Goal: Find contact information: Find contact information

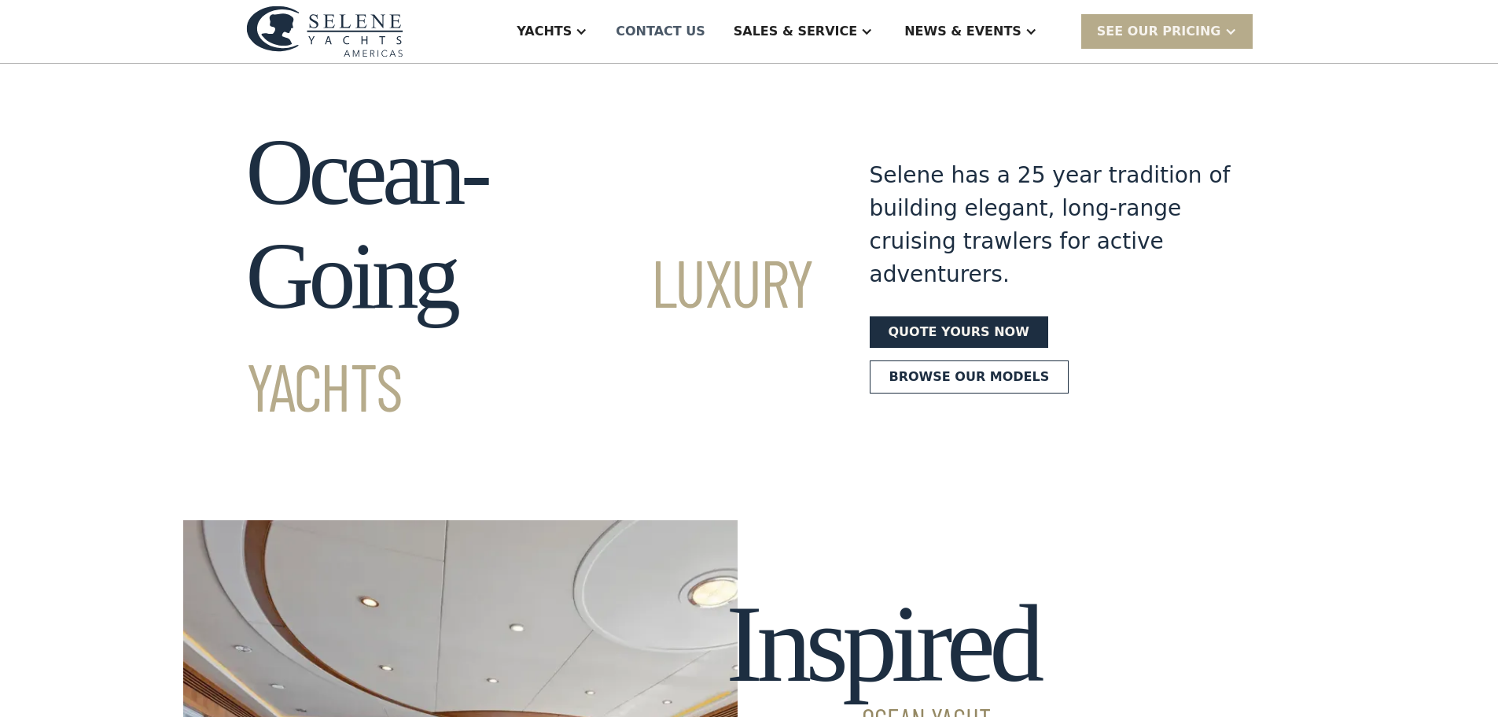
click at [706, 39] on div "Contact US" at bounding box center [661, 31] width 90 height 19
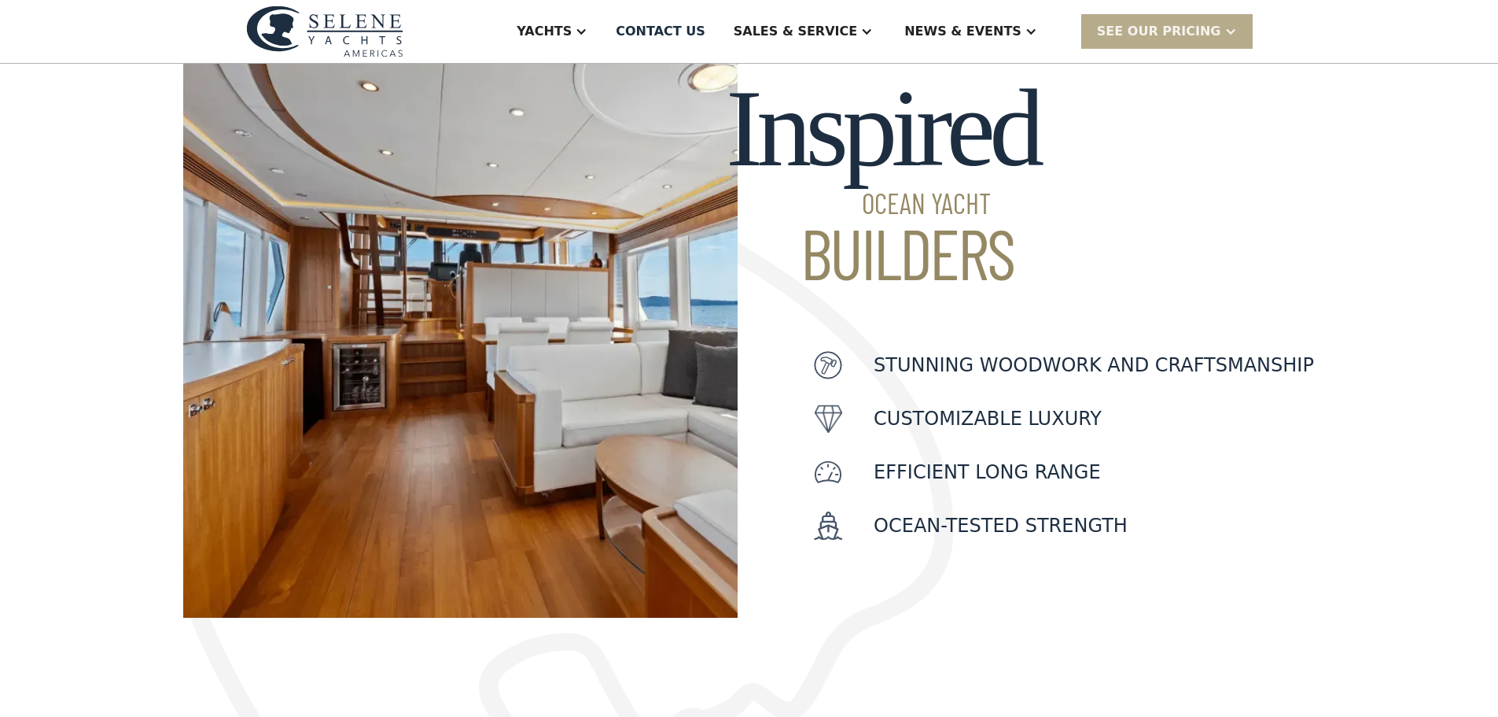
scroll to position [551, 0]
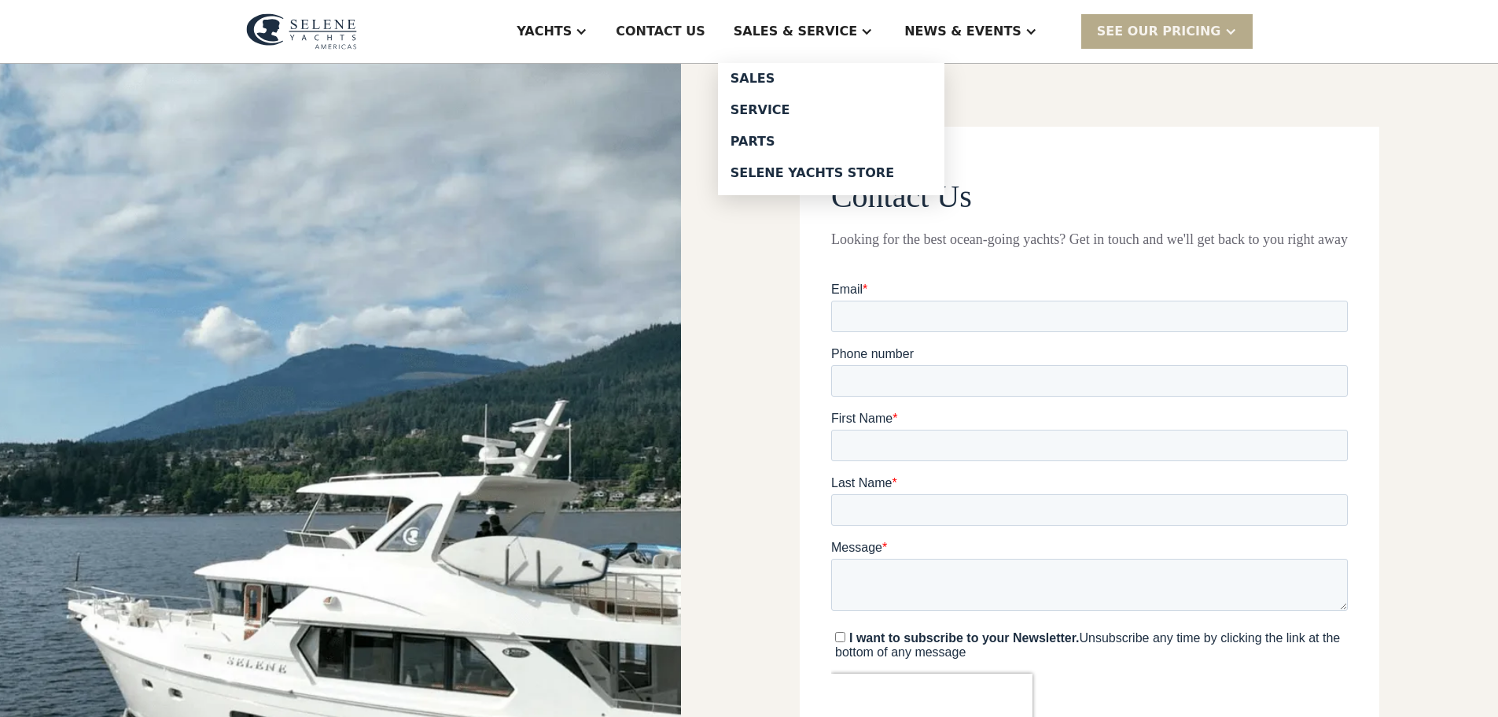
click at [838, 31] on div "Sales & Service" at bounding box center [795, 31] width 123 height 19
click at [857, 29] on div "Sales & Service" at bounding box center [795, 31] width 123 height 19
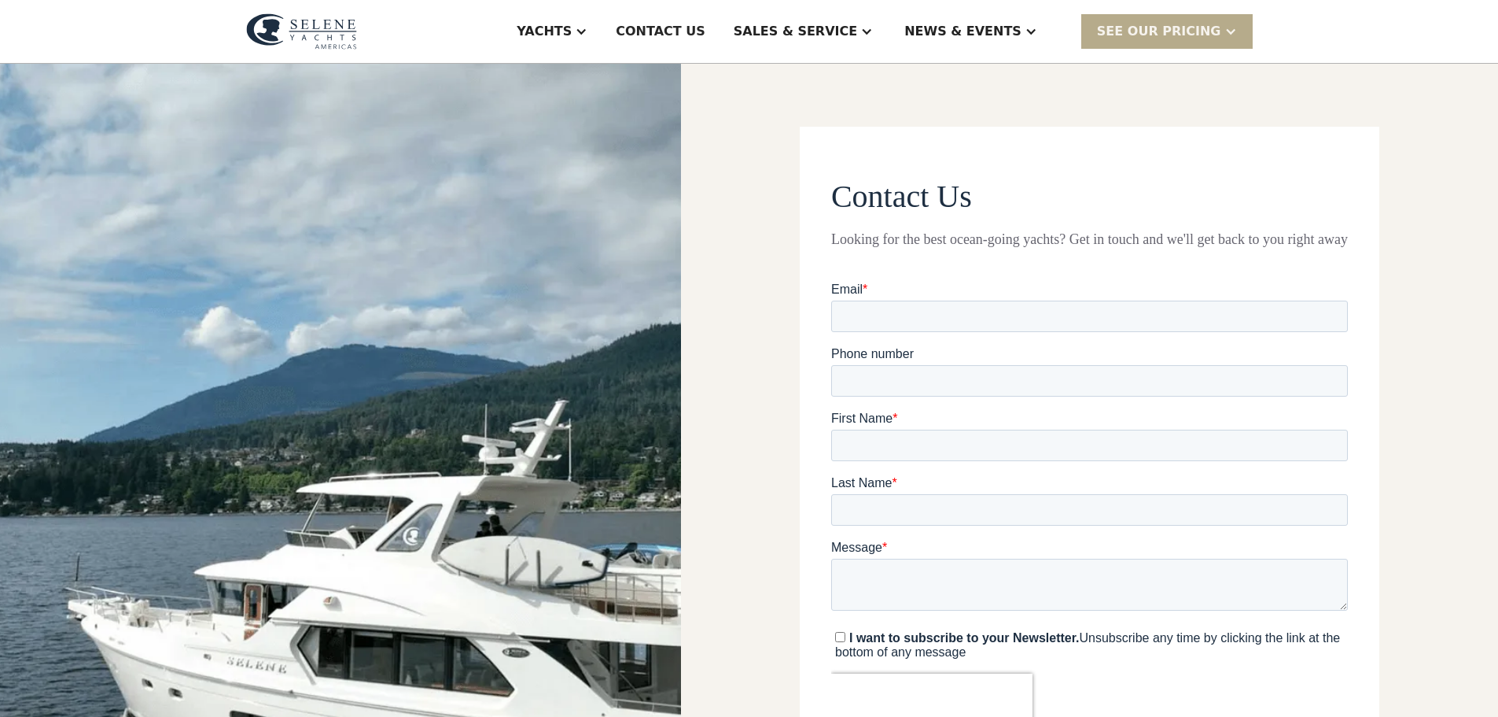
click at [857, 29] on div "Sales & Service" at bounding box center [795, 31] width 123 height 19
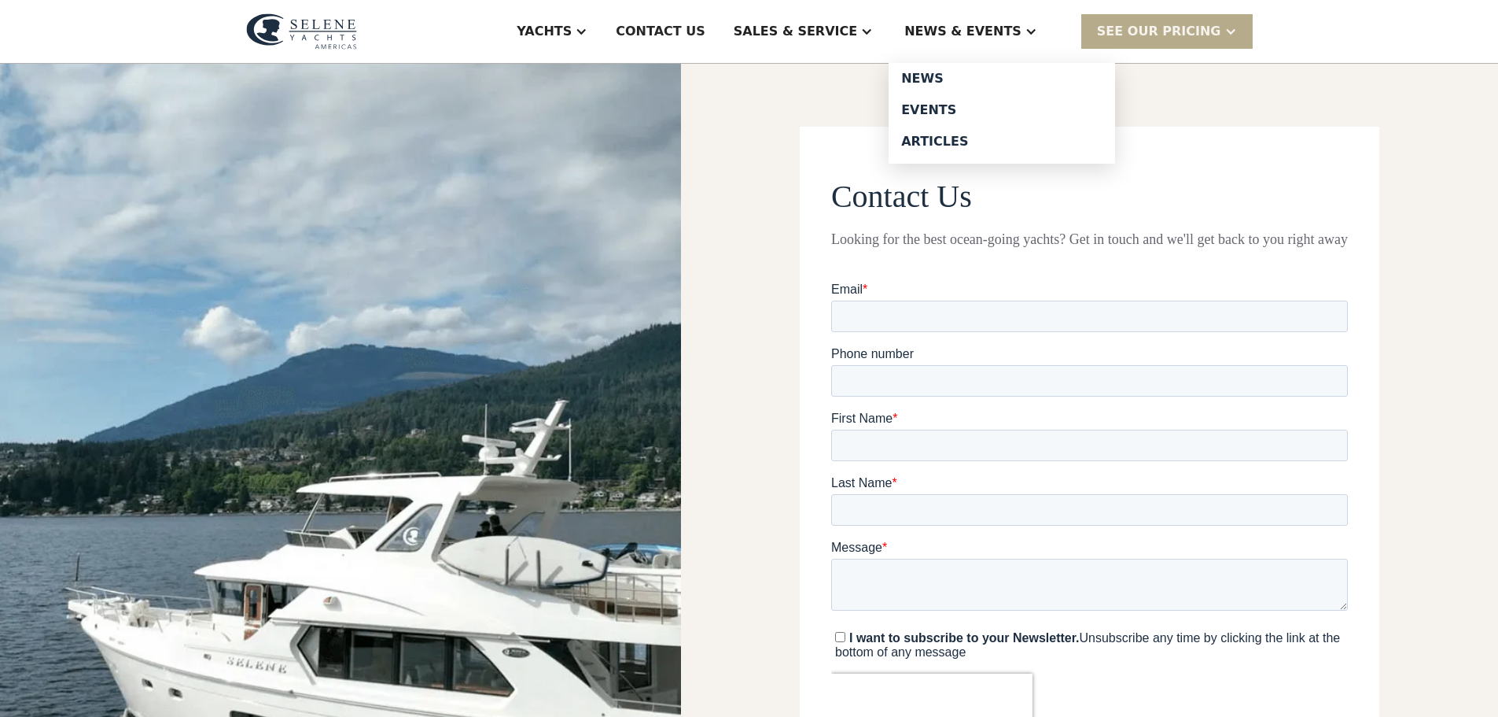
click at [998, 25] on div "News & EVENTS" at bounding box center [963, 31] width 117 height 19
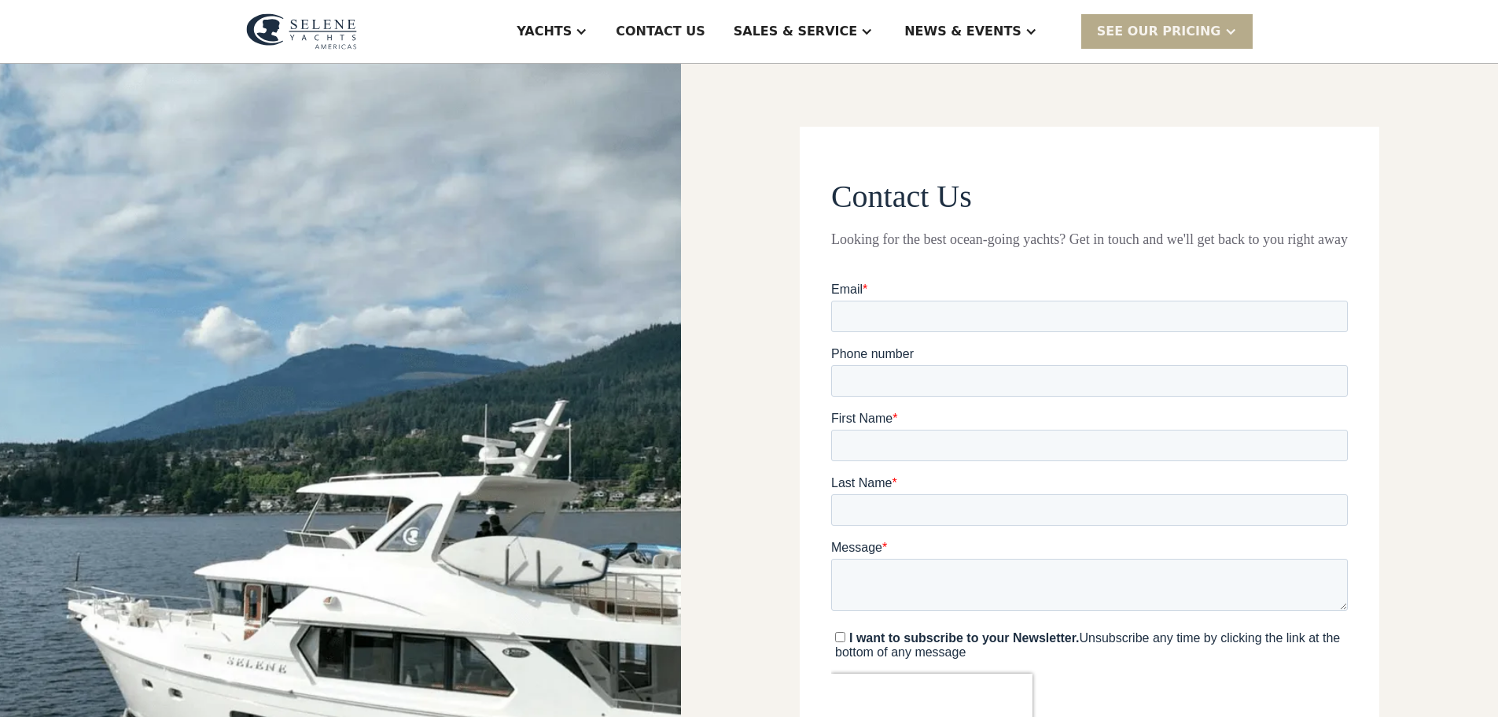
click at [352, 38] on img at bounding box center [301, 31] width 111 height 36
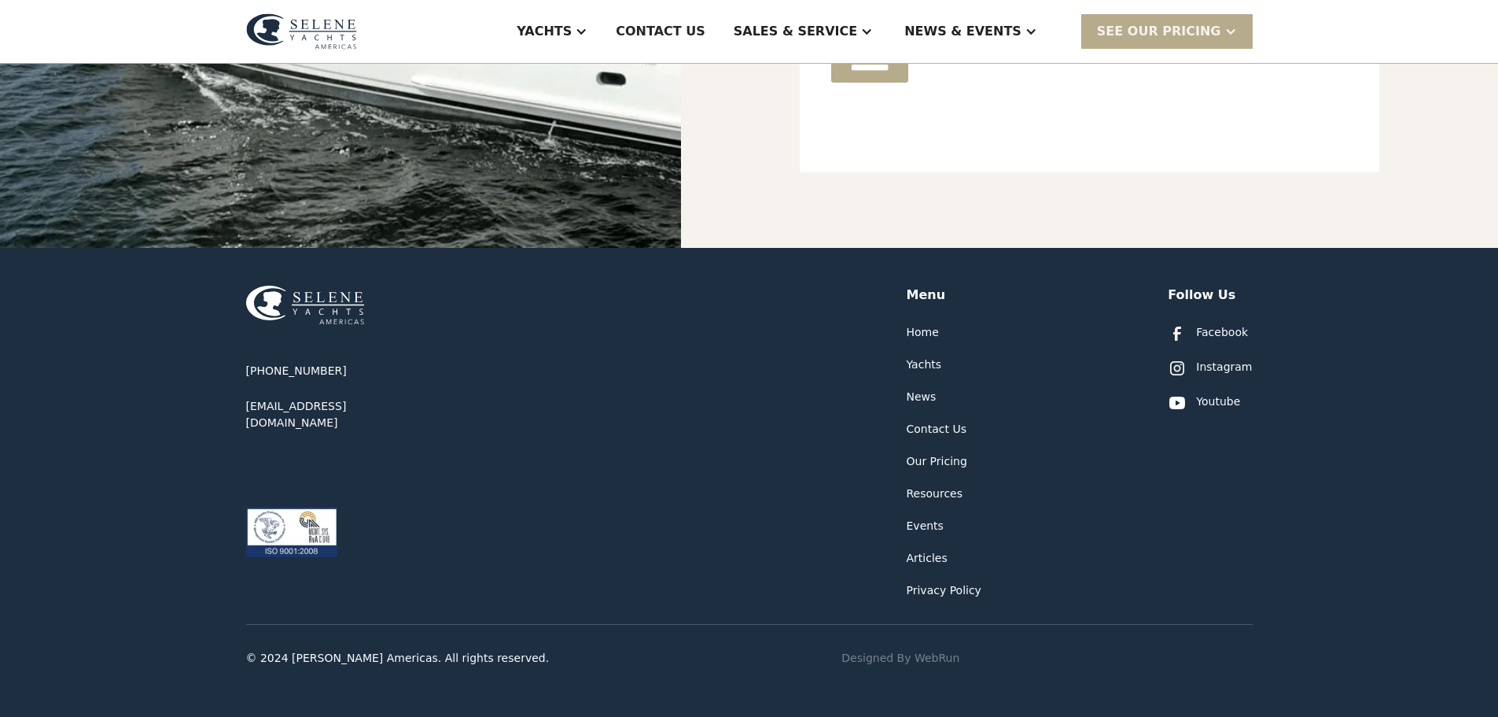
scroll to position [721, 0]
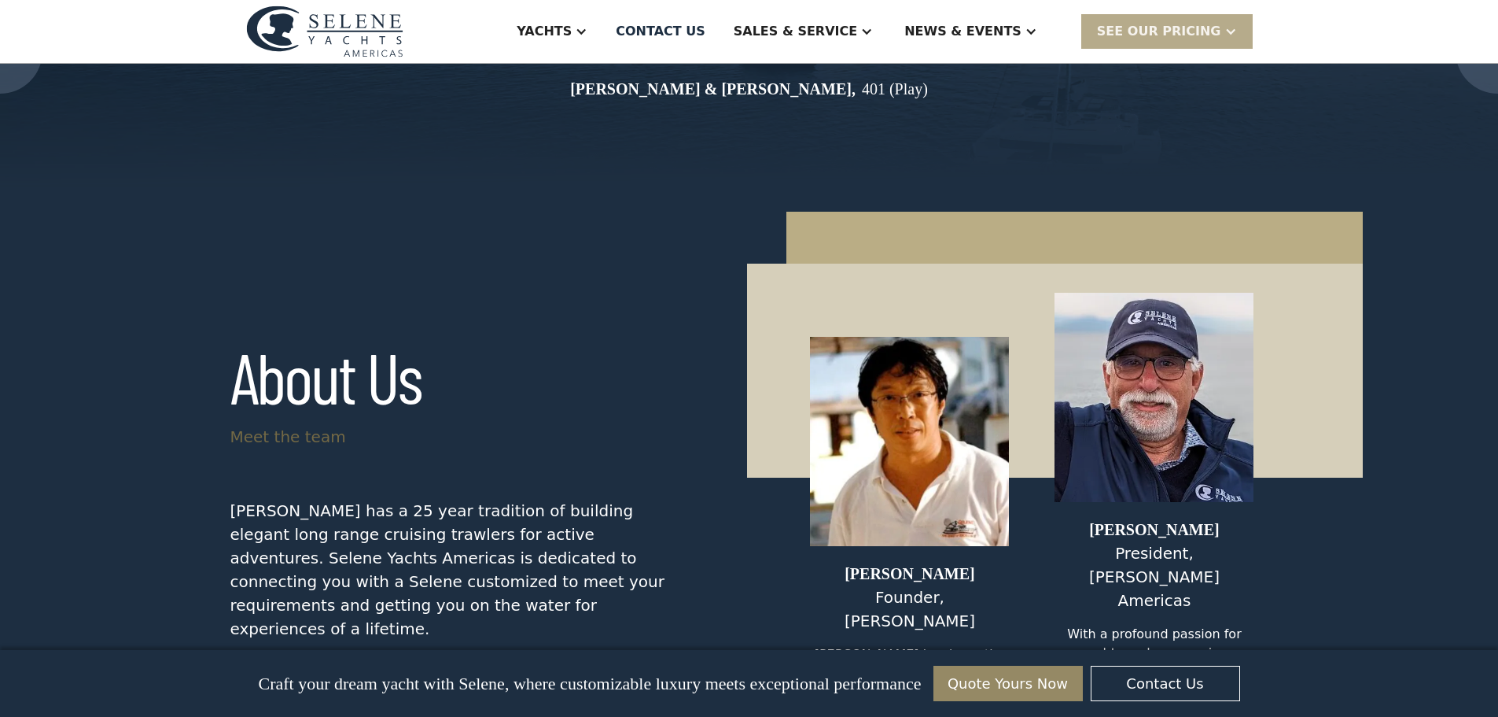
scroll to position [6529, 0]
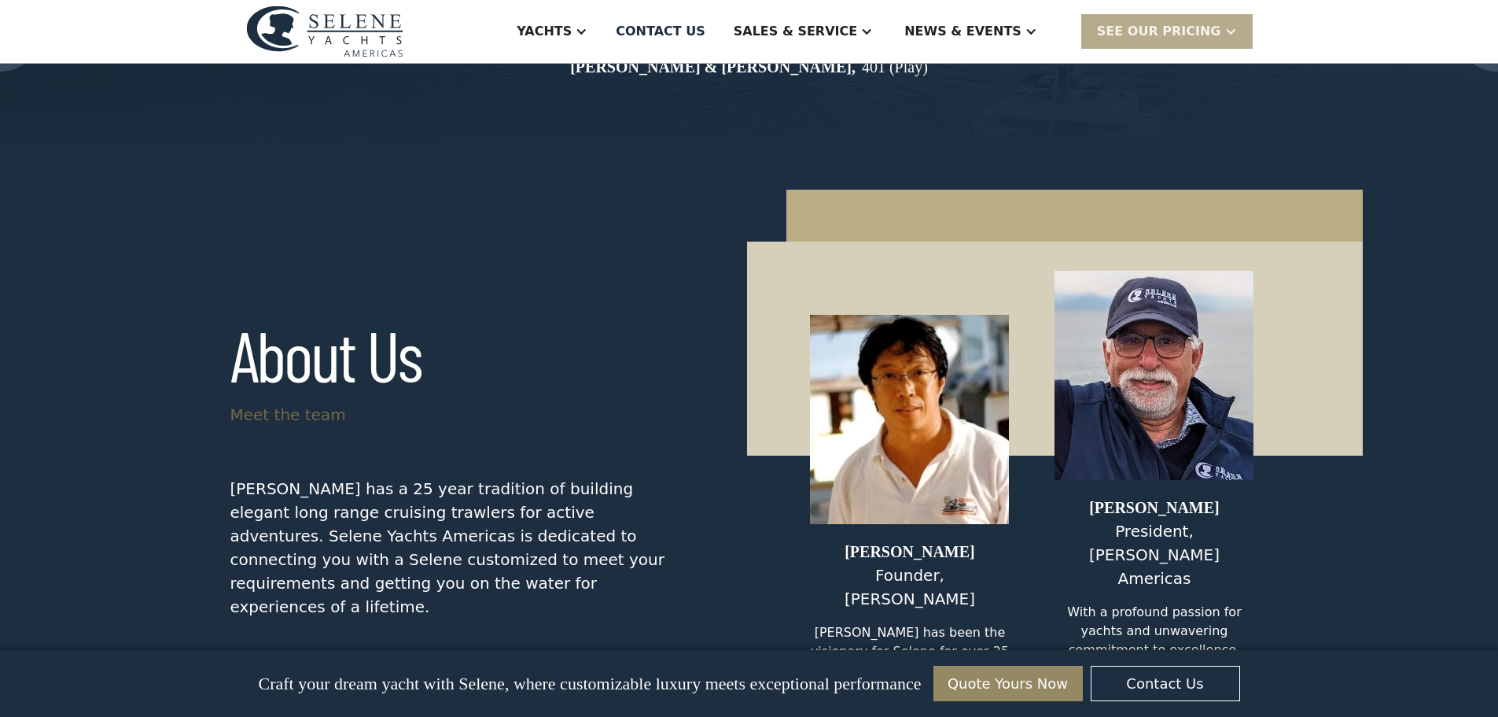
click at [325, 403] on div "Meet the team" at bounding box center [288, 415] width 116 height 24
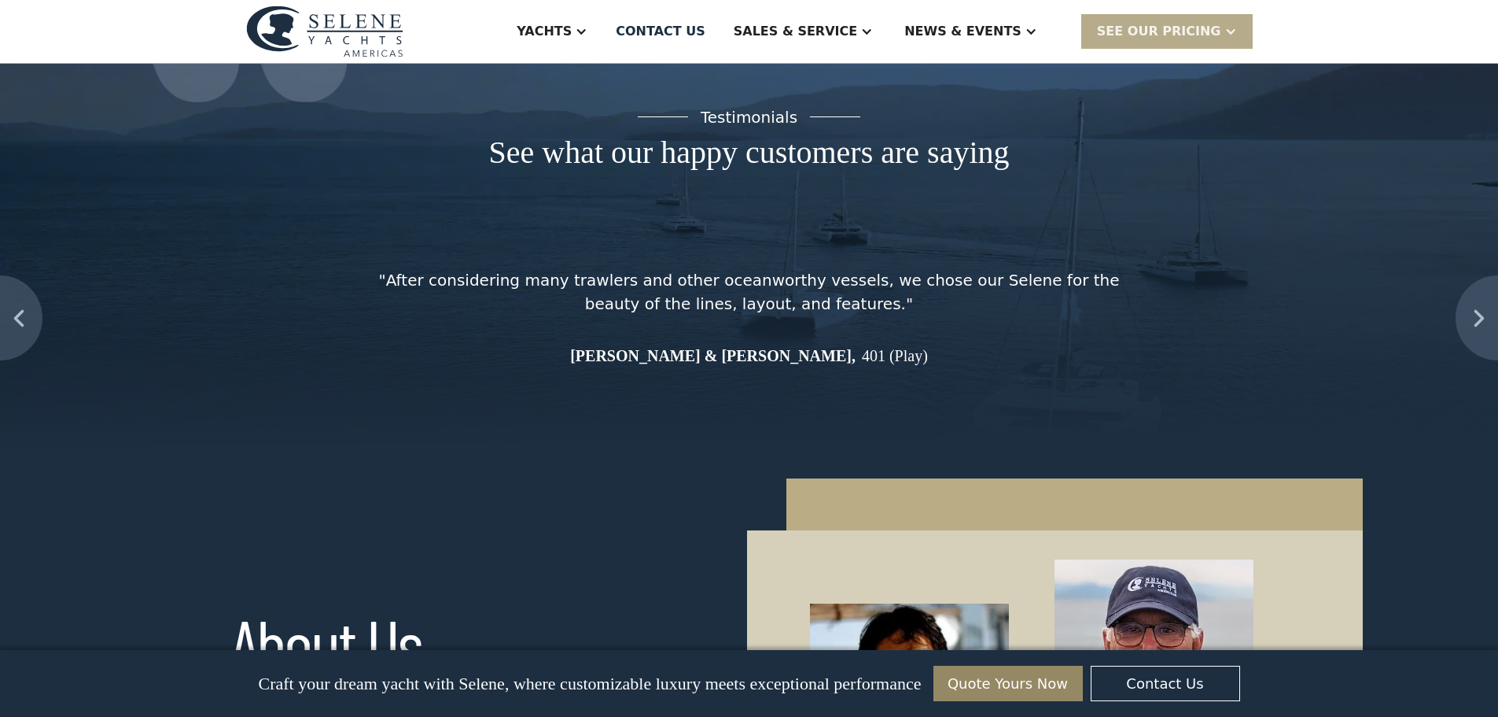
scroll to position [6229, 0]
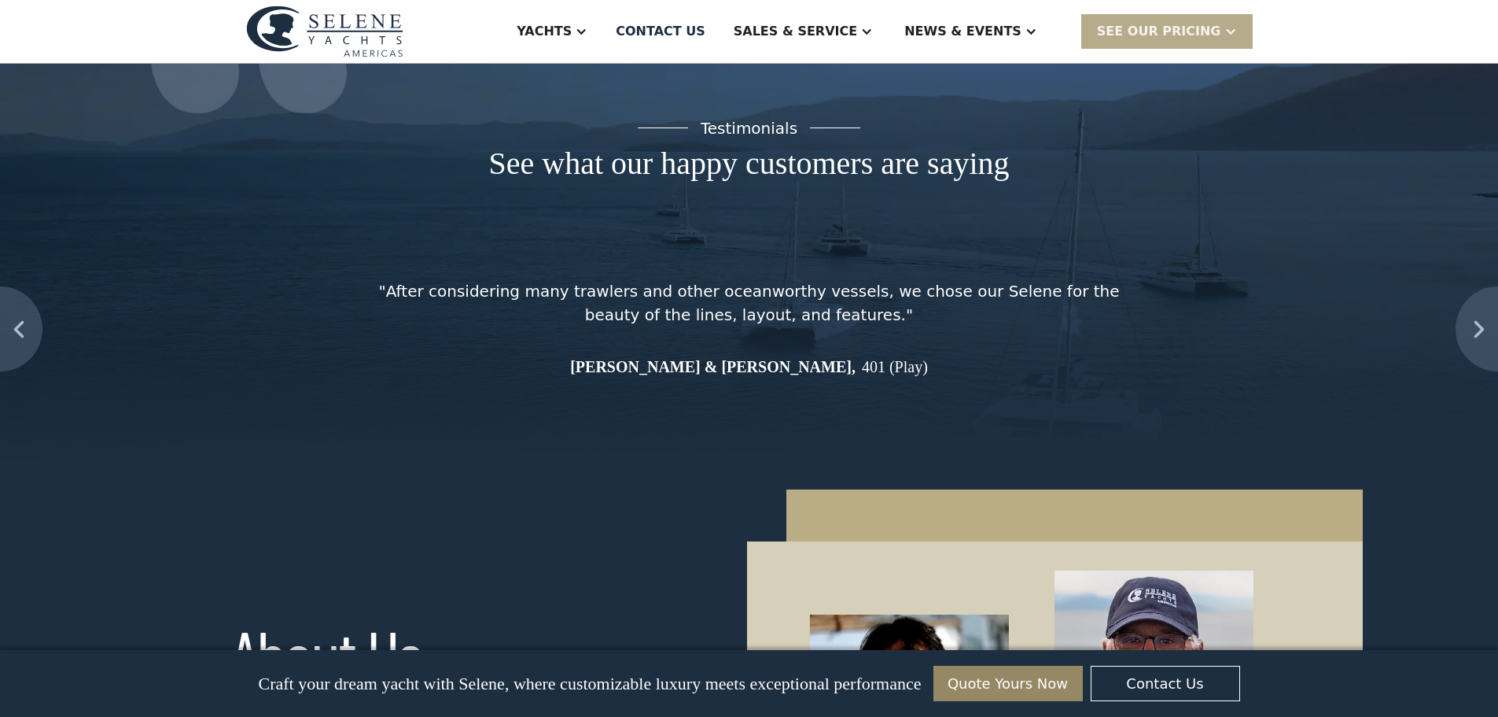
click at [534, 264] on img at bounding box center [749, 247] width 1498 height 483
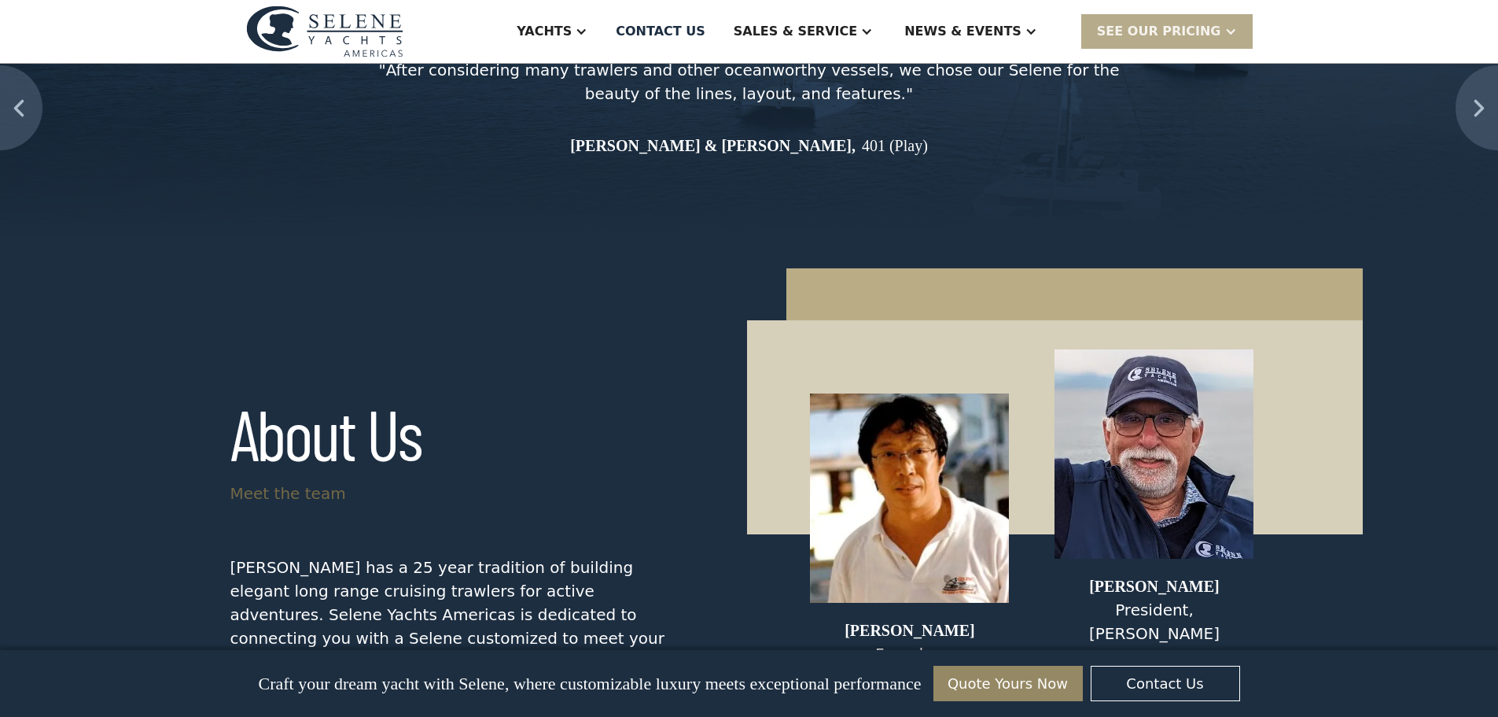
scroll to position [6465, 0]
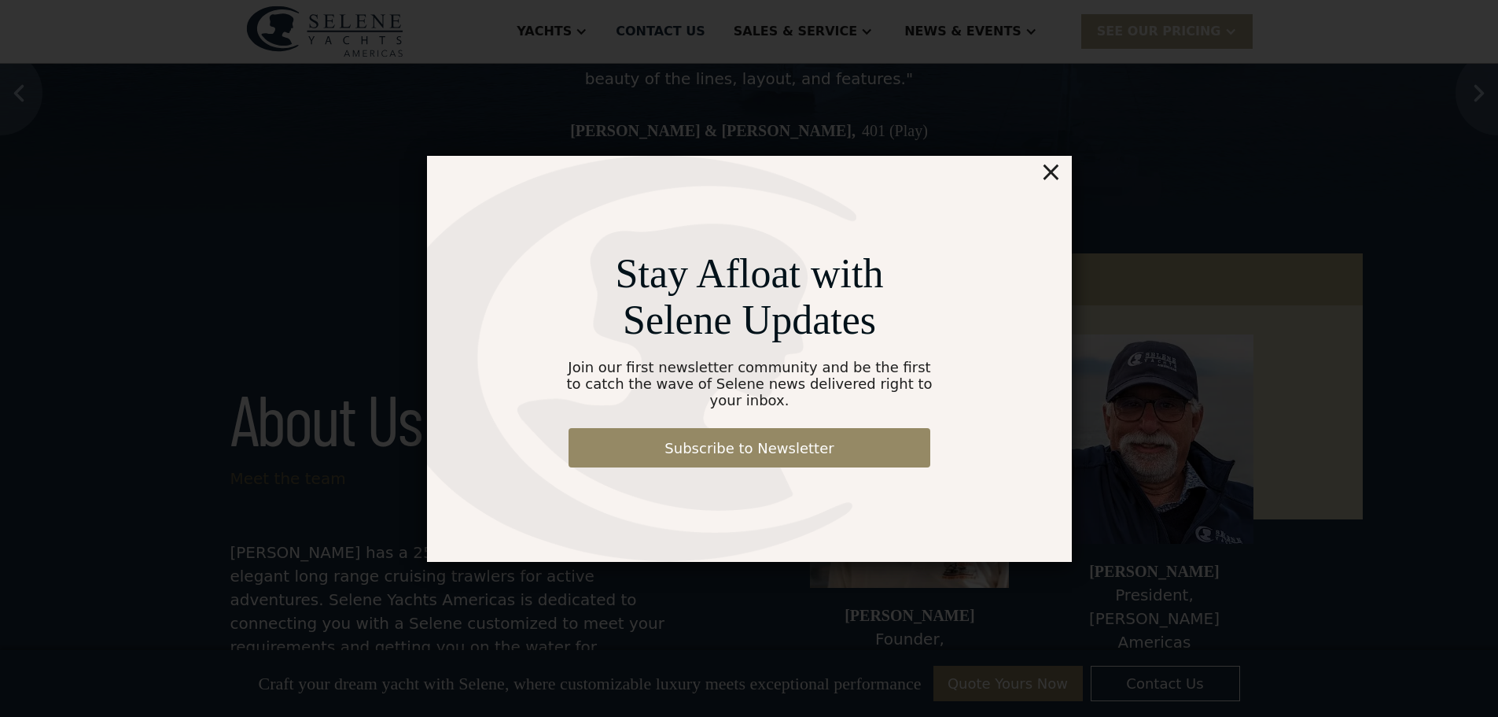
click at [1059, 181] on div "×" at bounding box center [1050, 171] width 23 height 31
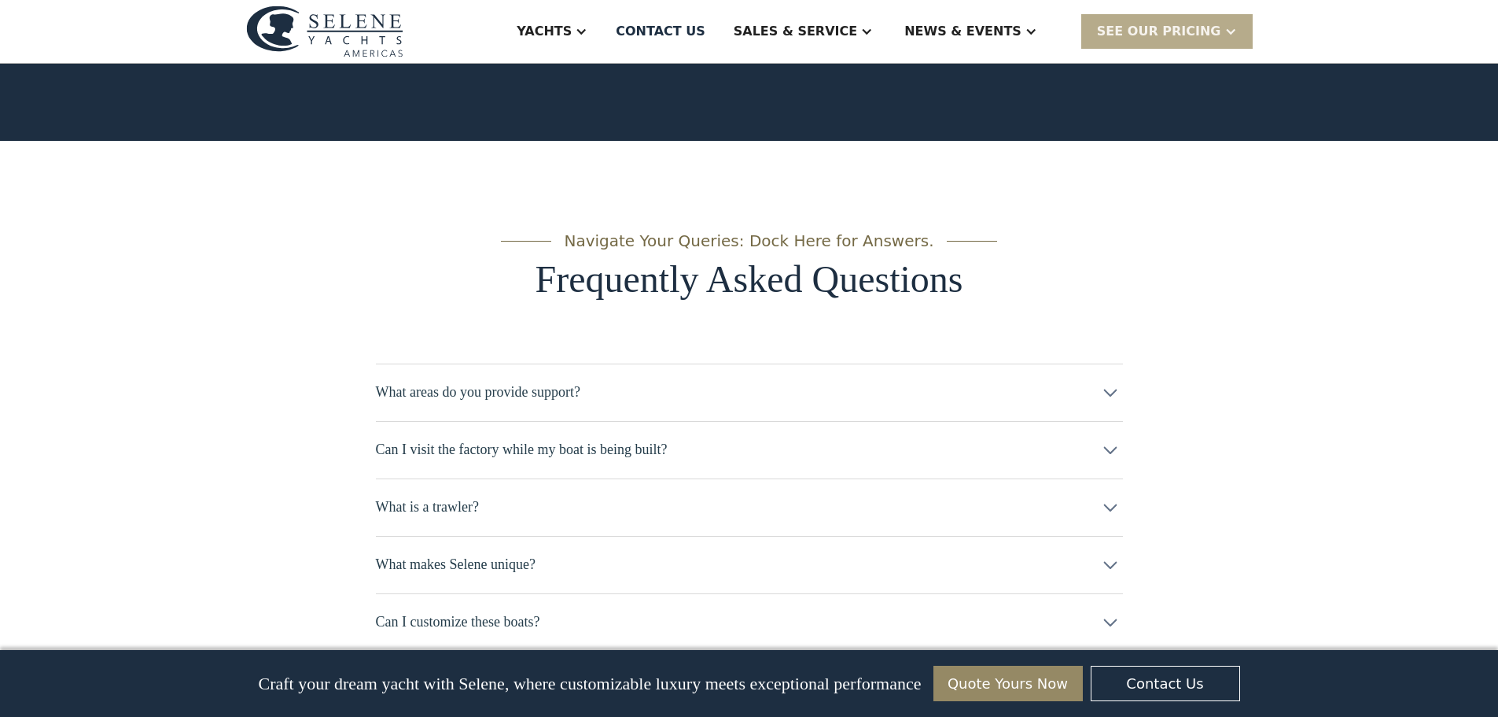
scroll to position [8117, 0]
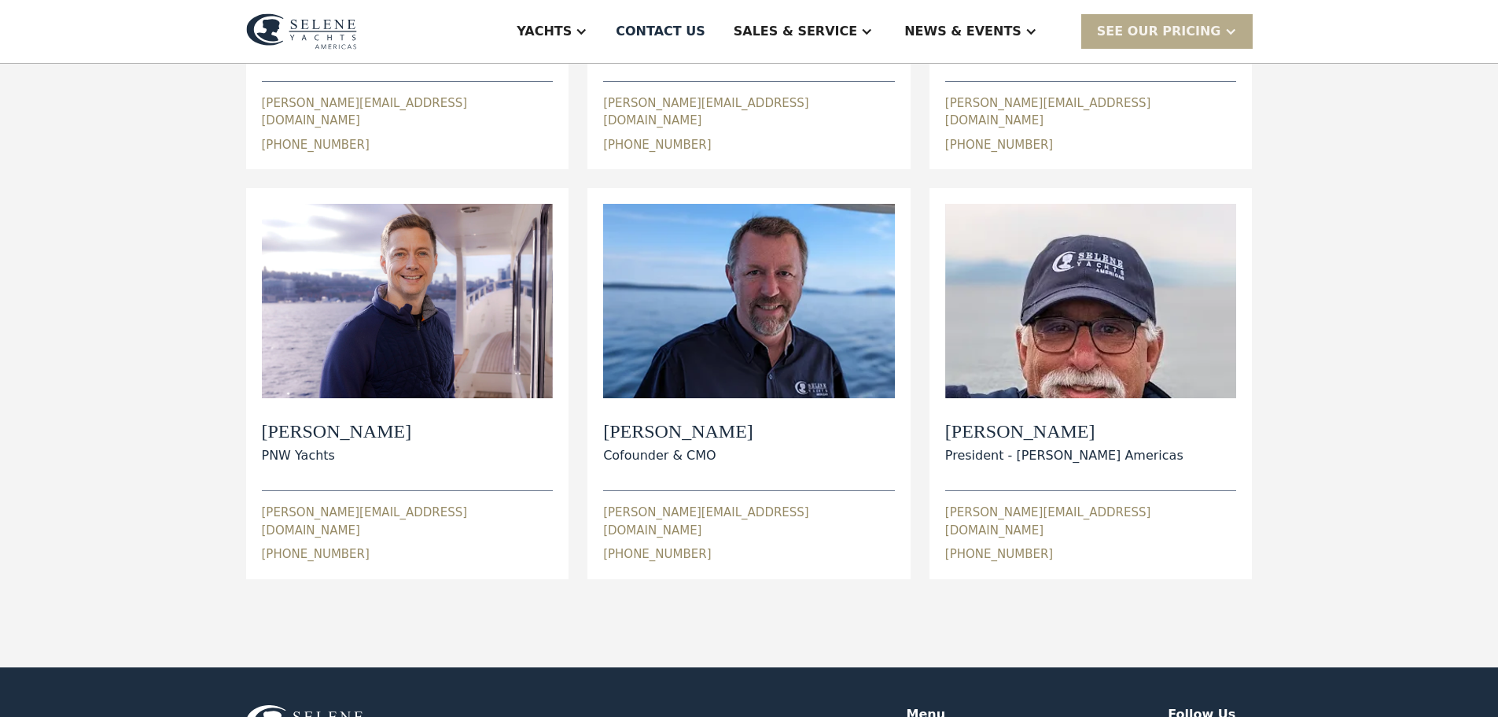
scroll to position [472, 0]
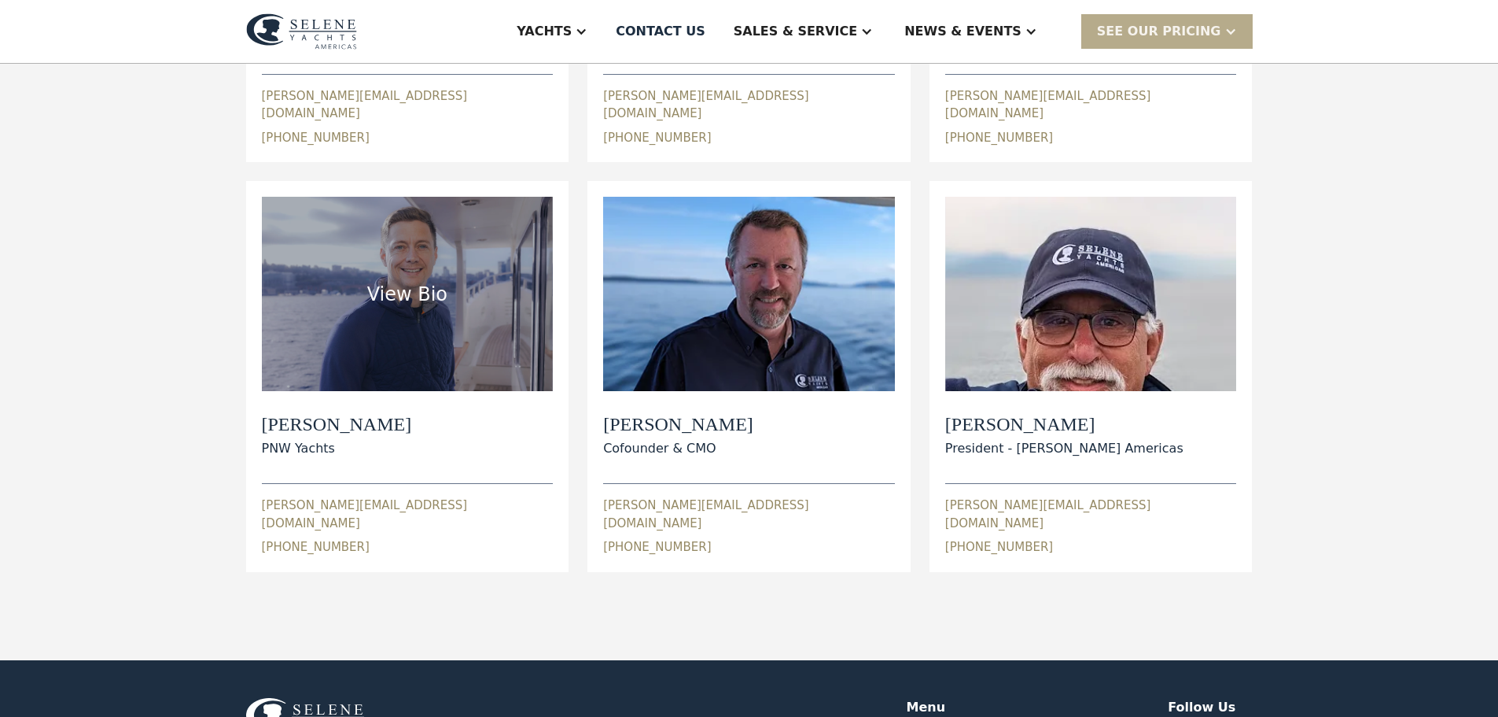
click at [440, 345] on div "View Bio" at bounding box center [408, 294] width 292 height 194
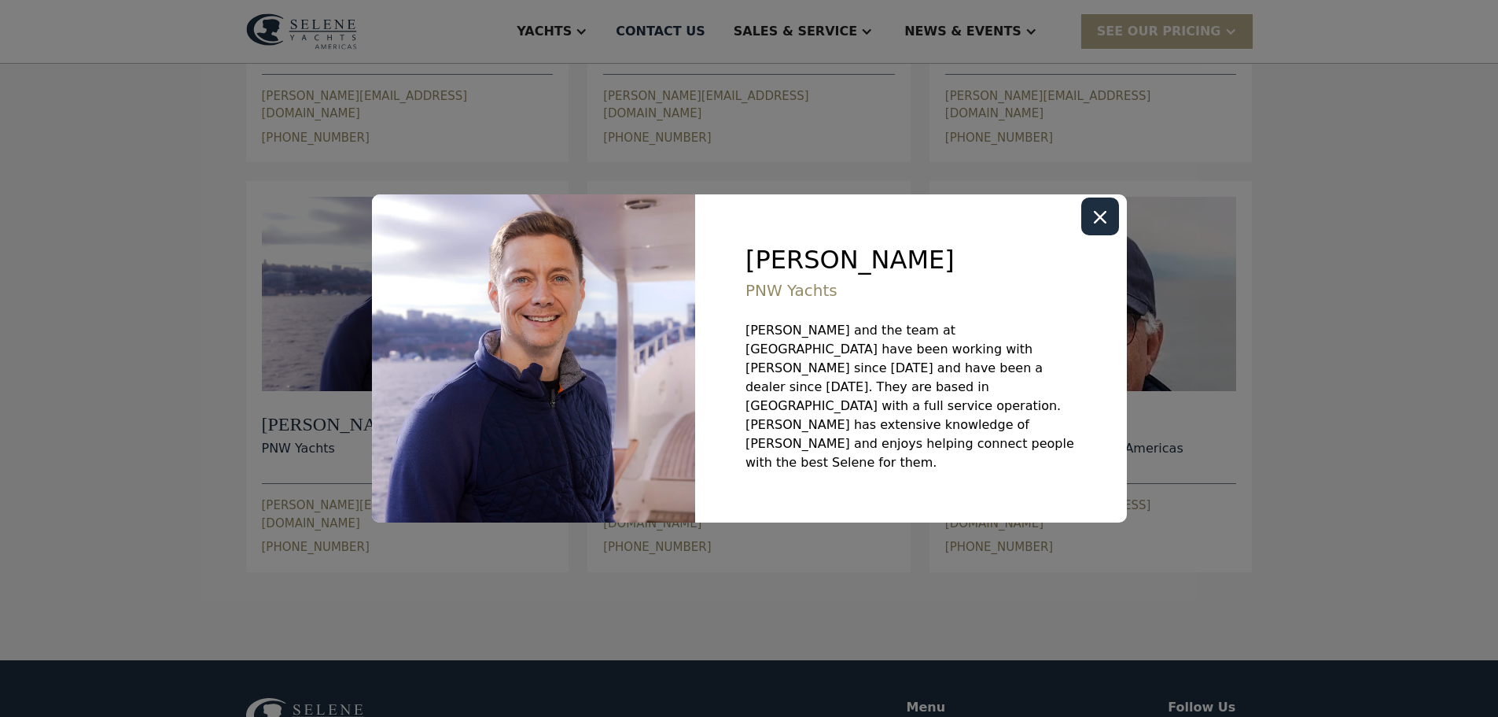
click at [1117, 224] on div "Close modal" at bounding box center [1101, 216] width 38 height 38
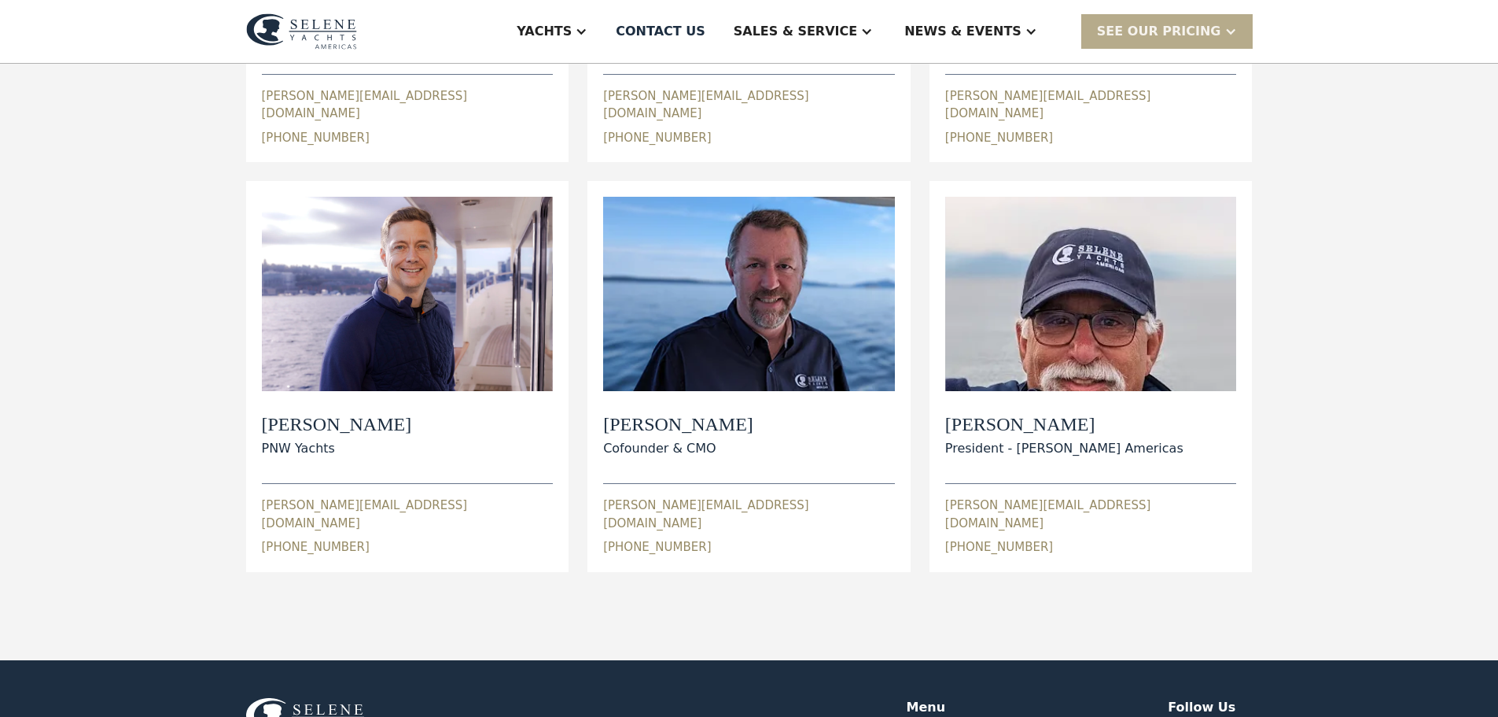
click at [1056, 287] on div "View Bio" at bounding box center [1091, 294] width 80 height 28
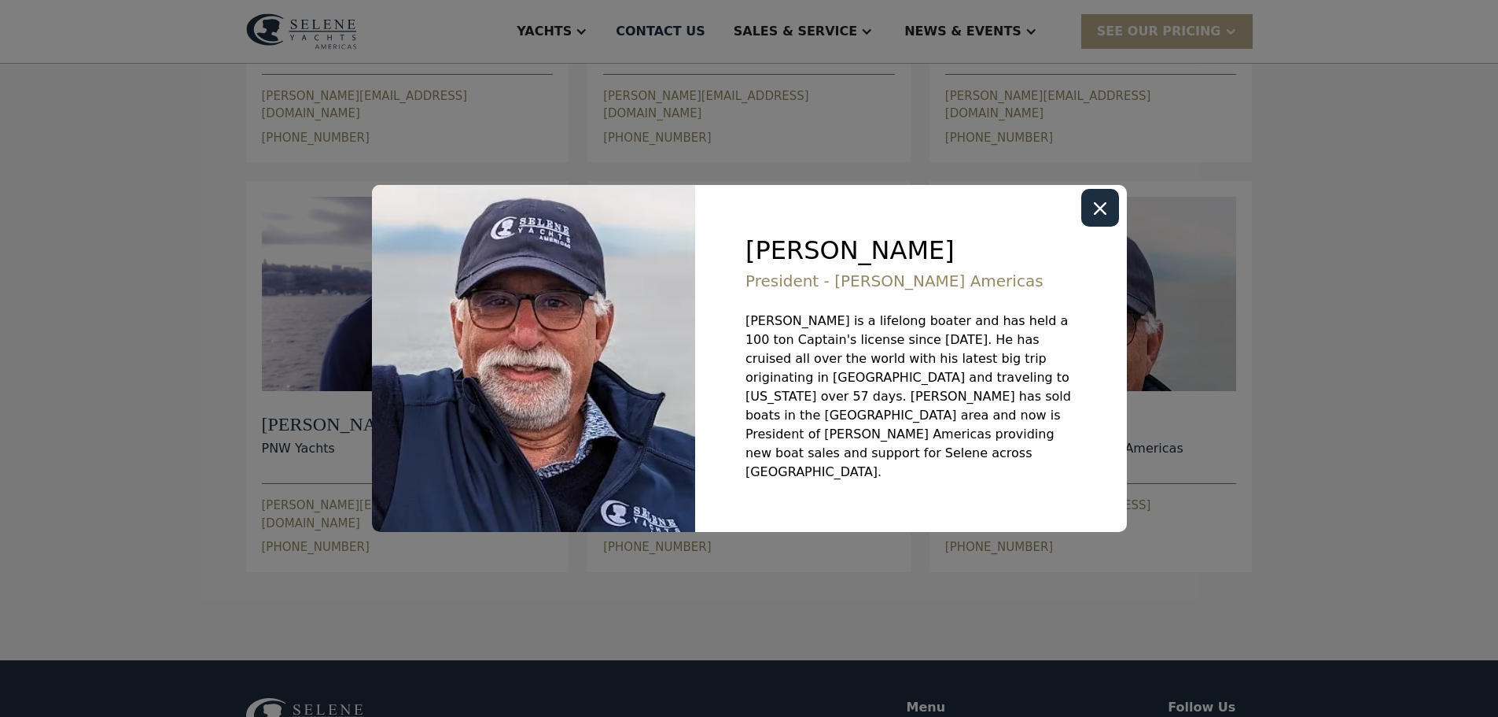
click at [1092, 227] on div "Close modal" at bounding box center [1101, 208] width 38 height 38
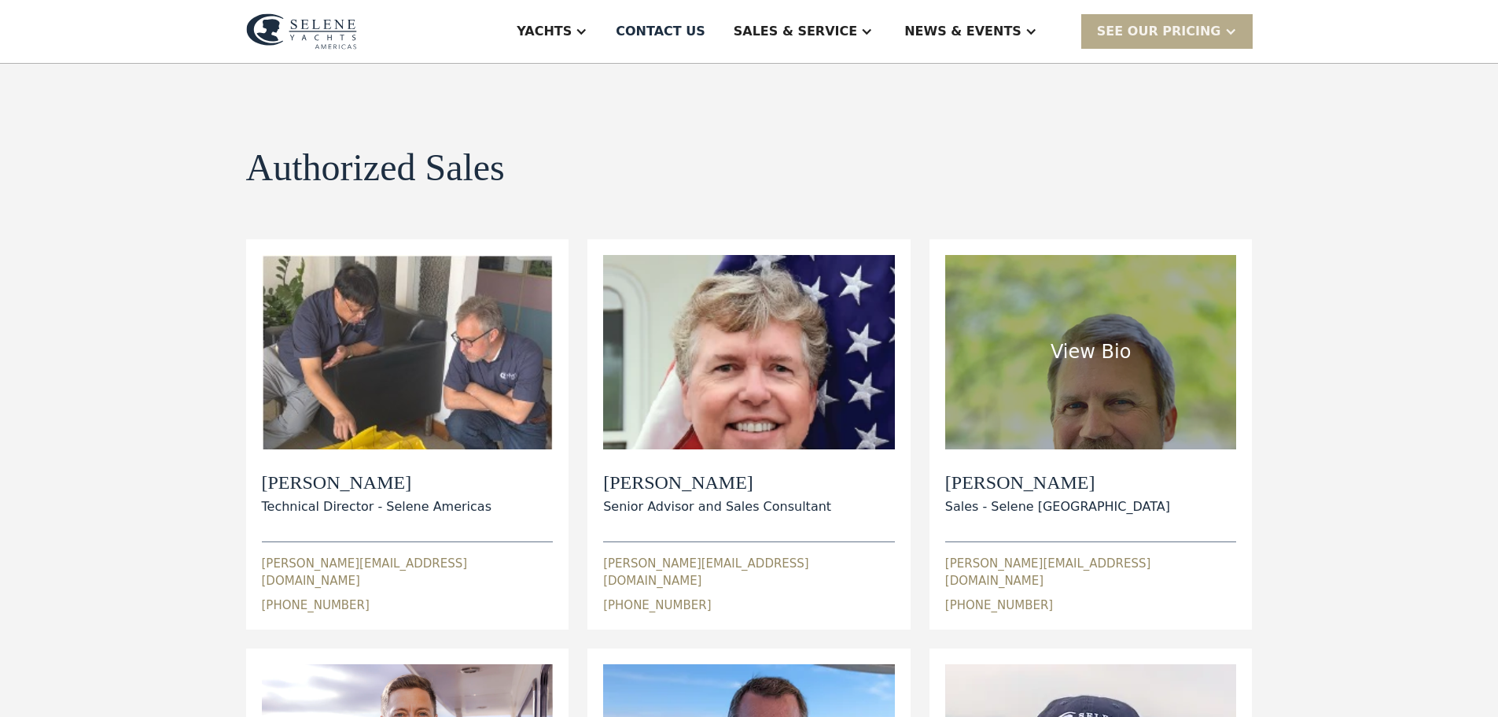
scroll to position [0, 0]
